Goal: Check status: Check status

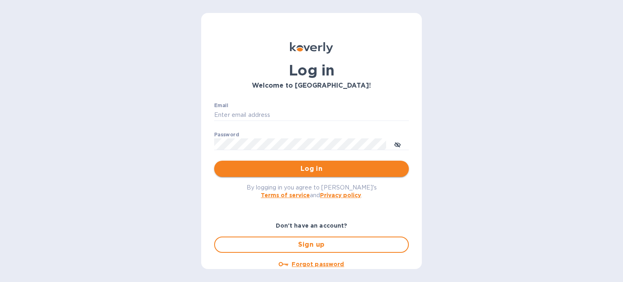
type input "[EMAIL_ADDRESS][DOMAIN_NAME]"
click at [248, 161] on button "Log in" at bounding box center [311, 169] width 195 height 16
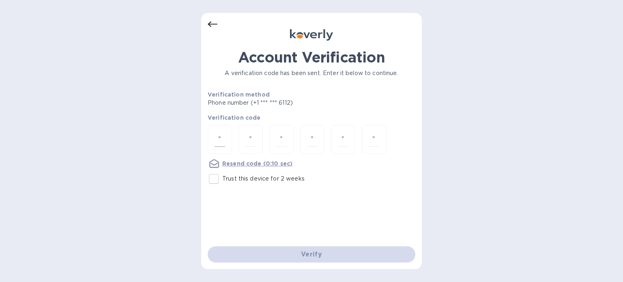
click at [217, 142] on input "number" at bounding box center [220, 139] width 11 height 15
click at [213, 175] on input "Trust this device for 2 weeks" at bounding box center [213, 178] width 17 height 17
checkbox input "true"
click at [219, 134] on input "number" at bounding box center [220, 139] width 11 height 15
type input "6"
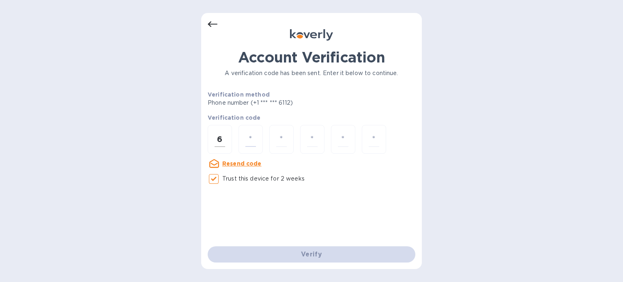
type input "5"
type input "3"
type input "7"
type input "6"
type input "1"
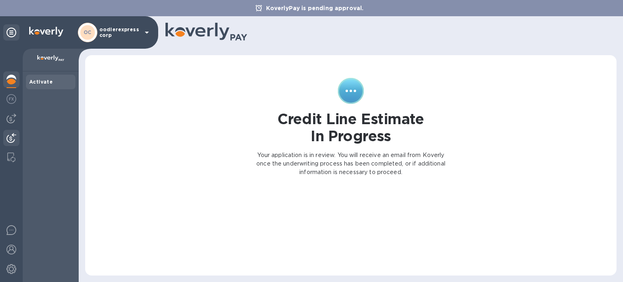
click at [13, 143] on div at bounding box center [11, 139] width 16 height 18
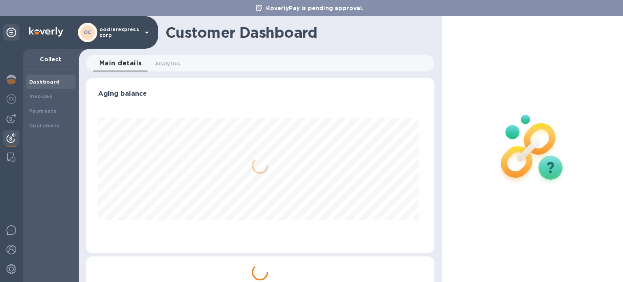
scroll to position [175, 345]
click at [8, 121] on img at bounding box center [11, 119] width 10 height 10
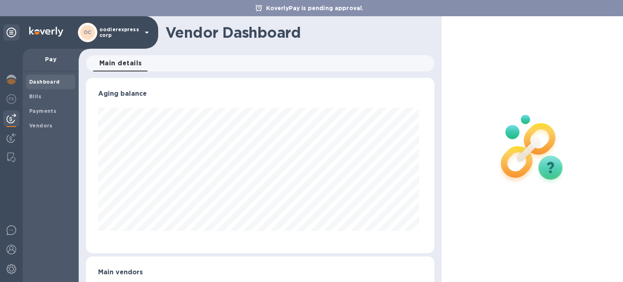
scroll to position [175, 345]
click at [8, 144] on div at bounding box center [11, 139] width 16 height 18
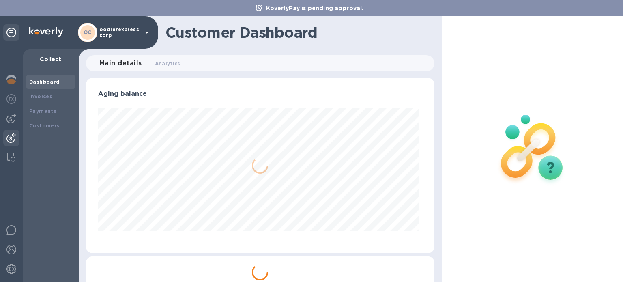
scroll to position [175, 345]
click at [34, 127] on b "Customers" at bounding box center [44, 126] width 31 height 6
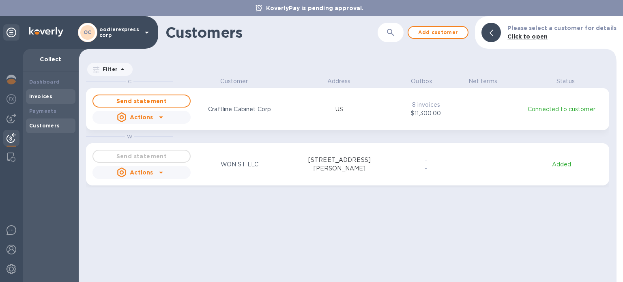
scroll to position [199, 535]
click at [35, 102] on div "Invoices" at bounding box center [51, 96] width 50 height 15
